Goal: Check status: Check status

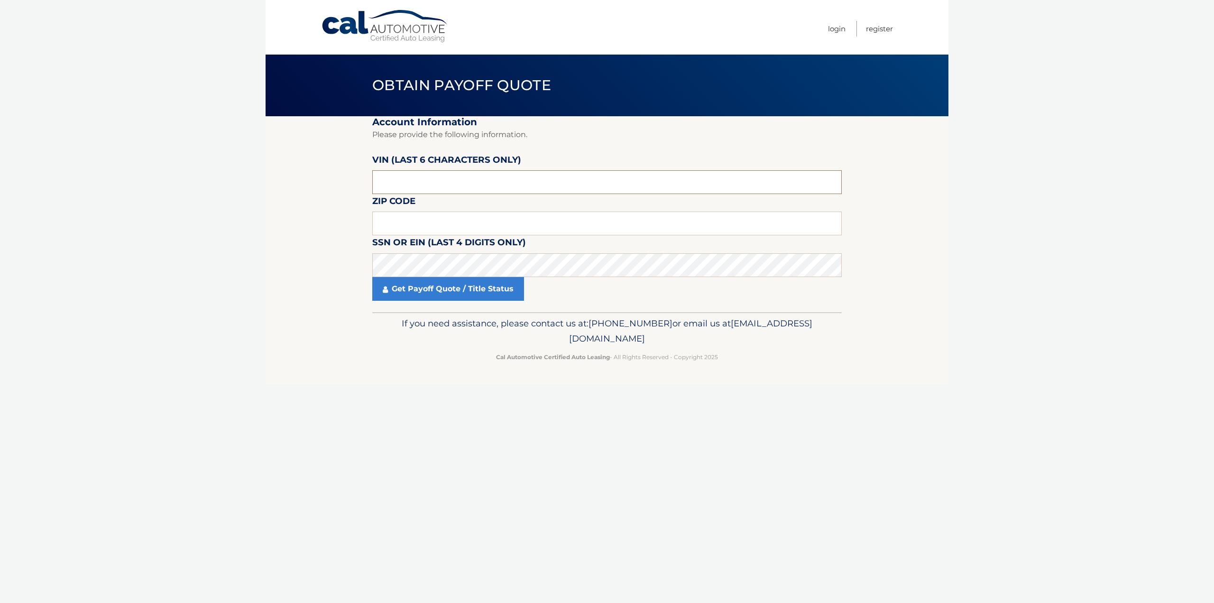
click at [443, 186] on input "text" at bounding box center [606, 182] width 469 height 24
click at [444, 223] on input "text" at bounding box center [606, 223] width 469 height 24
type input "07836"
drag, startPoint x: 455, startPoint y: 179, endPoint x: 453, endPoint y: 184, distance: 5.1
click at [454, 180] on input "text" at bounding box center [606, 182] width 469 height 24
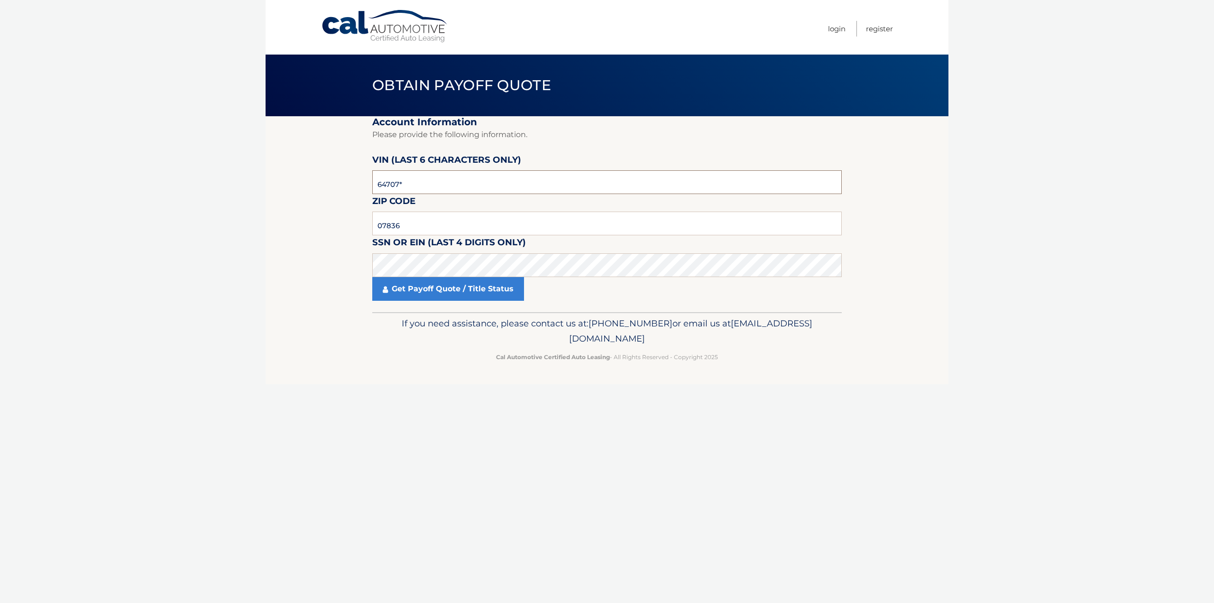
type input "647078"
click at [452, 296] on link "Get Payoff Quote / Title Status" at bounding box center [448, 289] width 152 height 24
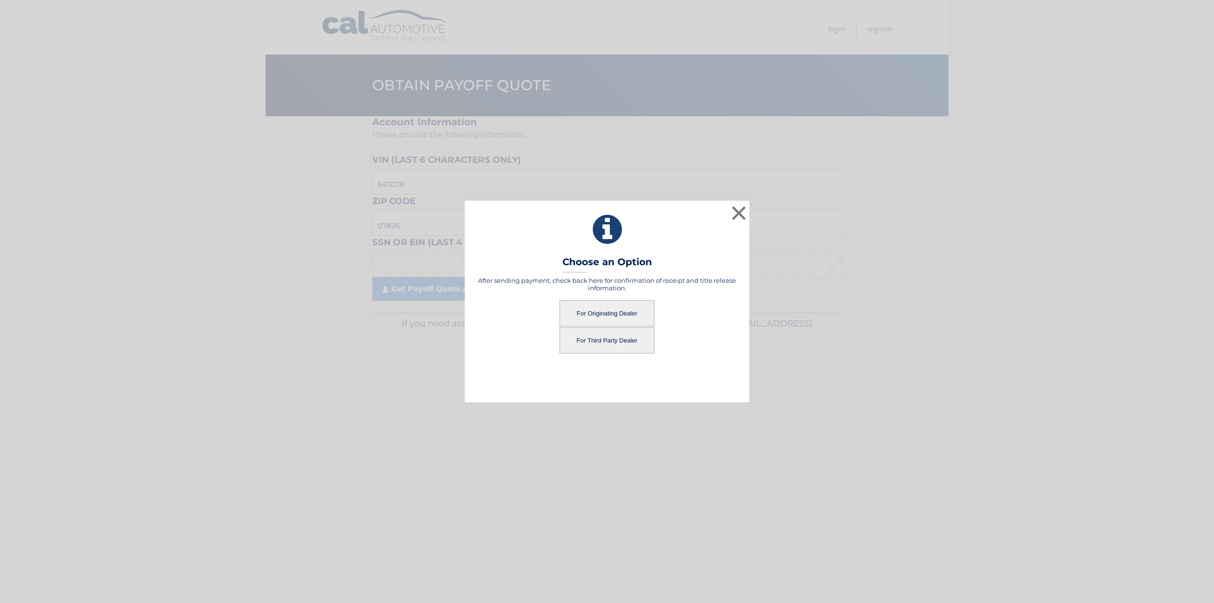
click at [630, 305] on button "For Originating Dealer" at bounding box center [606, 313] width 95 height 26
click at [628, 316] on button "For Originating Dealer" at bounding box center [606, 313] width 95 height 26
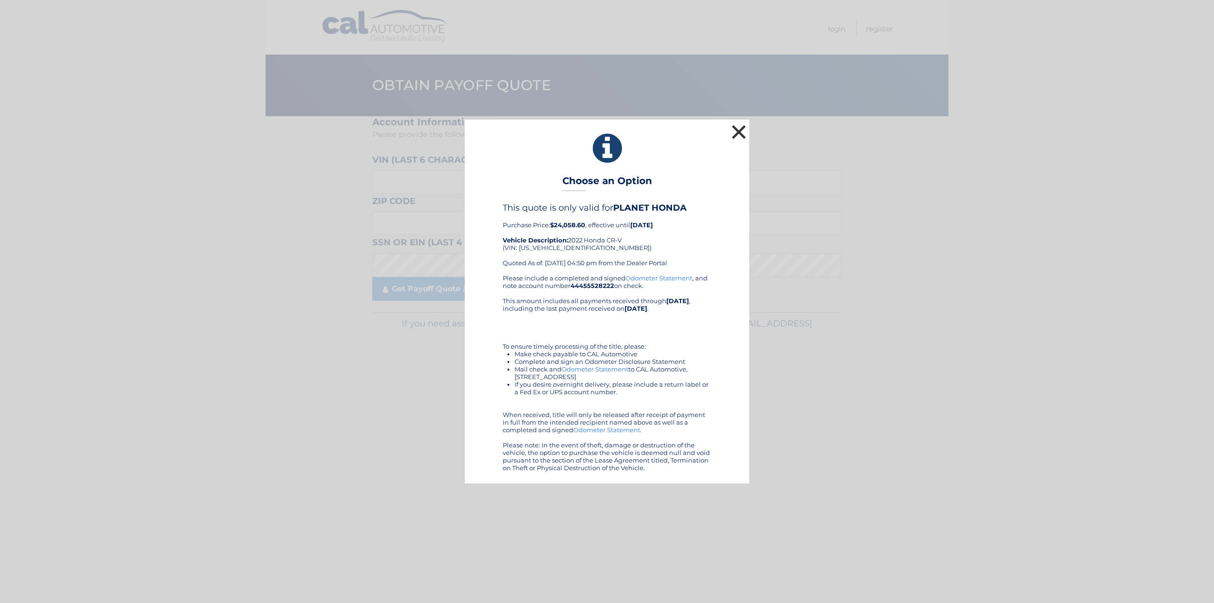
click at [738, 131] on button "×" at bounding box center [738, 131] width 19 height 19
